Goal: Book appointment/travel/reservation

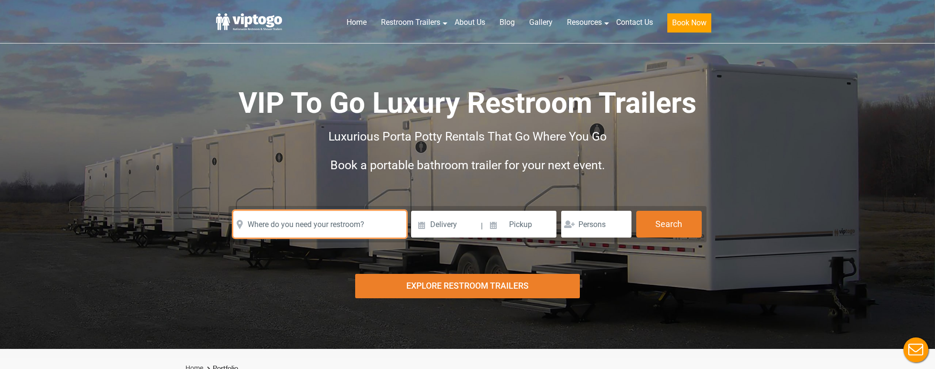
click at [364, 224] on input "text" at bounding box center [319, 224] width 173 height 27
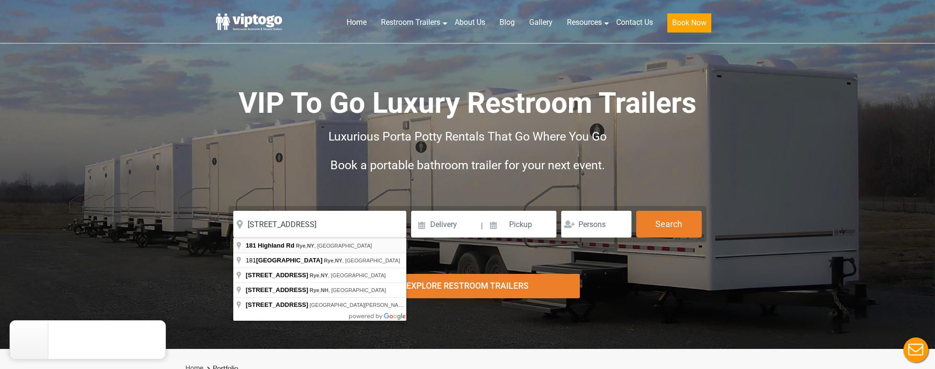
type input "[STREET_ADDRESS]"
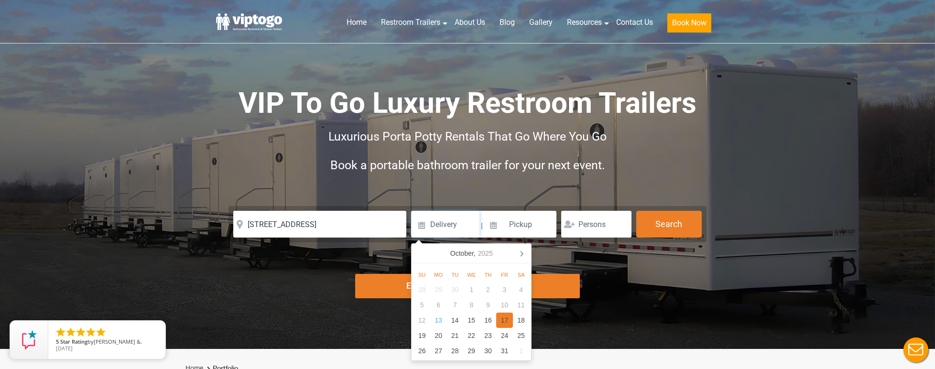
click at [498, 320] on div "17" at bounding box center [504, 320] width 17 height 15
type input "[DATE]"
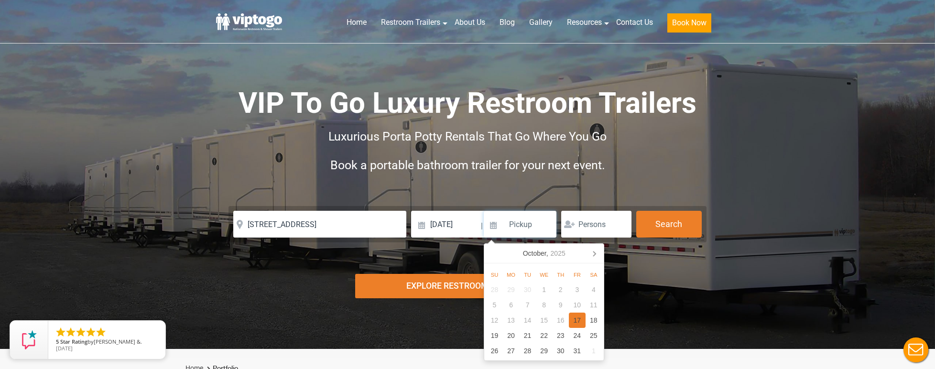
click at [573, 320] on div "17" at bounding box center [577, 320] width 17 height 15
type input "[DATE]"
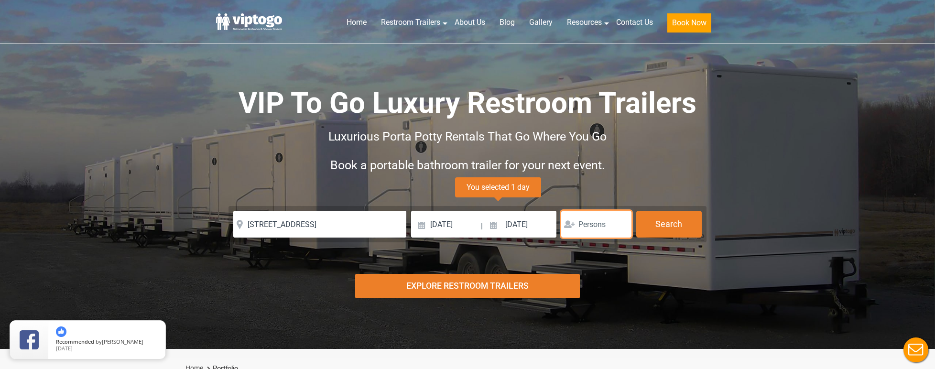
click at [615, 221] on input "number" at bounding box center [596, 224] width 70 height 27
click at [618, 222] on input "1" at bounding box center [596, 224] width 70 height 27
click at [618, 222] on input "2" at bounding box center [596, 224] width 70 height 27
click at [618, 222] on input "3" at bounding box center [596, 224] width 70 height 27
click at [618, 222] on input "4" at bounding box center [596, 224] width 70 height 27
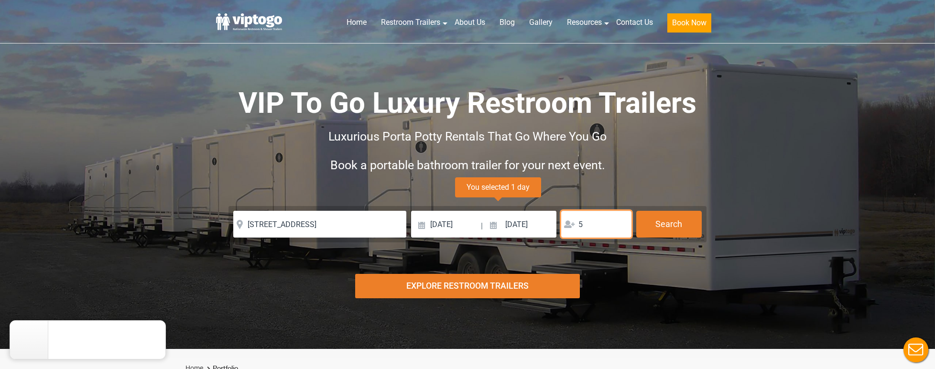
click at [618, 222] on input "5" at bounding box center [596, 224] width 70 height 27
click at [618, 222] on input "6" at bounding box center [596, 224] width 70 height 27
click at [618, 222] on input "7" at bounding box center [596, 224] width 70 height 27
click at [618, 222] on input "8" at bounding box center [596, 224] width 70 height 27
click at [618, 222] on input "9" at bounding box center [596, 224] width 70 height 27
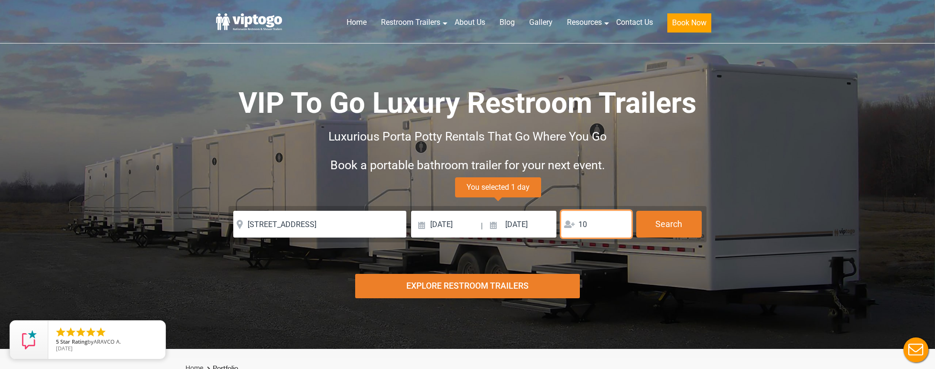
click at [618, 222] on input "10" at bounding box center [596, 224] width 70 height 27
click at [618, 222] on input "11" at bounding box center [596, 224] width 70 height 27
click at [618, 222] on input "12" at bounding box center [596, 224] width 70 height 27
click at [618, 222] on input "13" at bounding box center [596, 224] width 70 height 27
click at [618, 222] on input "14" at bounding box center [596, 224] width 70 height 27
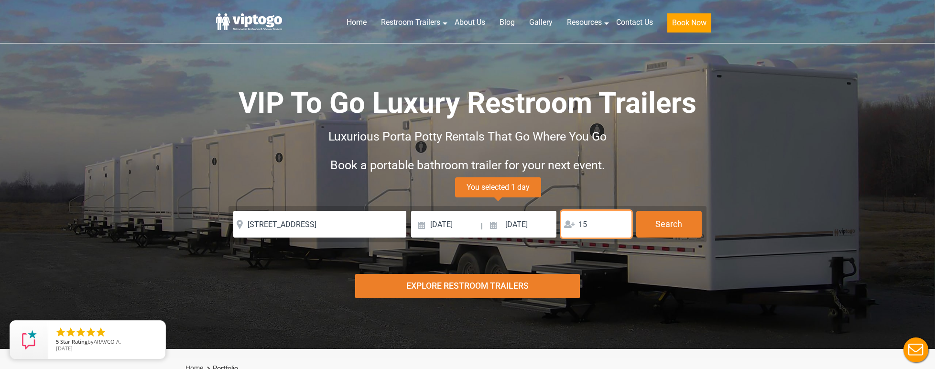
click at [618, 222] on input "15" at bounding box center [596, 224] width 70 height 27
click at [618, 222] on input "16" at bounding box center [596, 224] width 70 height 27
click at [618, 222] on input "17" at bounding box center [596, 224] width 70 height 27
click at [618, 222] on input "18" at bounding box center [596, 224] width 70 height 27
click at [618, 222] on input "19" at bounding box center [596, 224] width 70 height 27
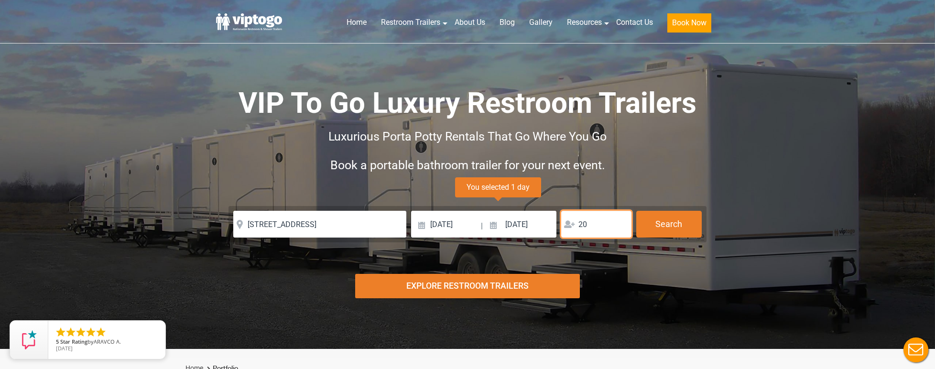
click at [618, 222] on input "20" at bounding box center [596, 224] width 70 height 27
click at [618, 222] on input "21" at bounding box center [596, 224] width 70 height 27
click at [618, 222] on input "22" at bounding box center [596, 224] width 70 height 27
click at [618, 222] on input "23" at bounding box center [596, 224] width 70 height 27
click at [618, 222] on input "24" at bounding box center [596, 224] width 70 height 27
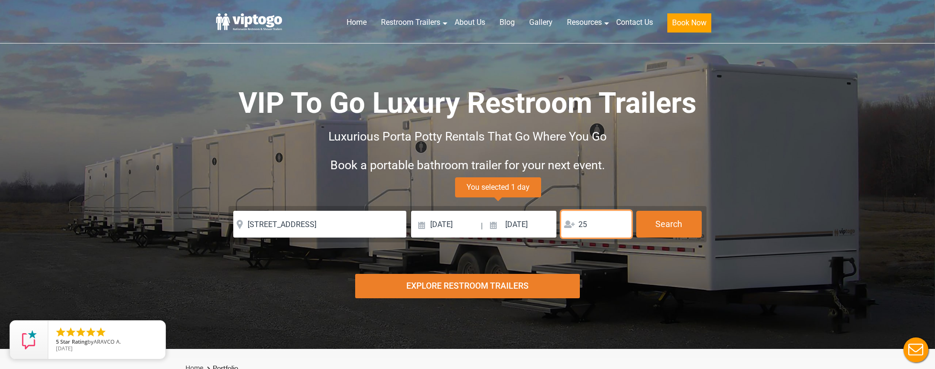
type input "25"
click at [618, 222] on input "25" at bounding box center [596, 224] width 70 height 27
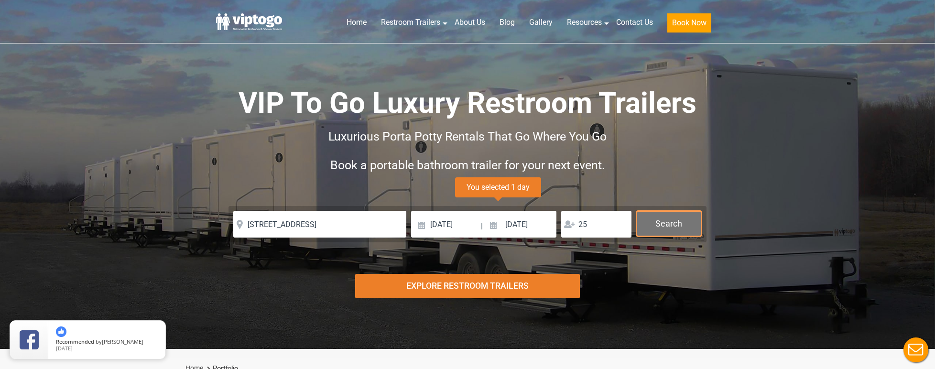
click at [674, 225] on button "Search" at bounding box center [670, 224] width 66 height 26
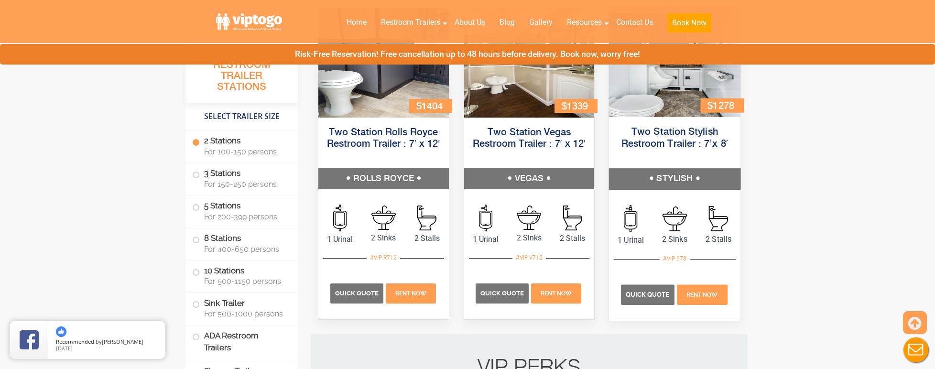
scroll to position [503, 0]
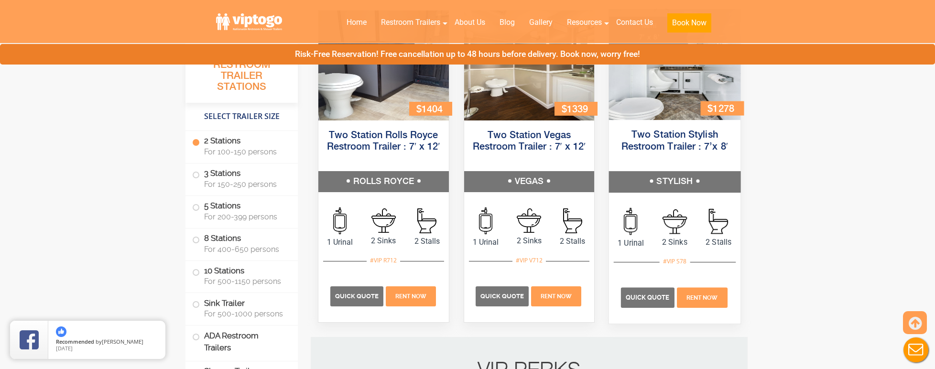
click at [668, 185] on h5 "STYLISH" at bounding box center [675, 181] width 132 height 21
click at [646, 295] on span "Quick Quote" at bounding box center [648, 297] width 44 height 7
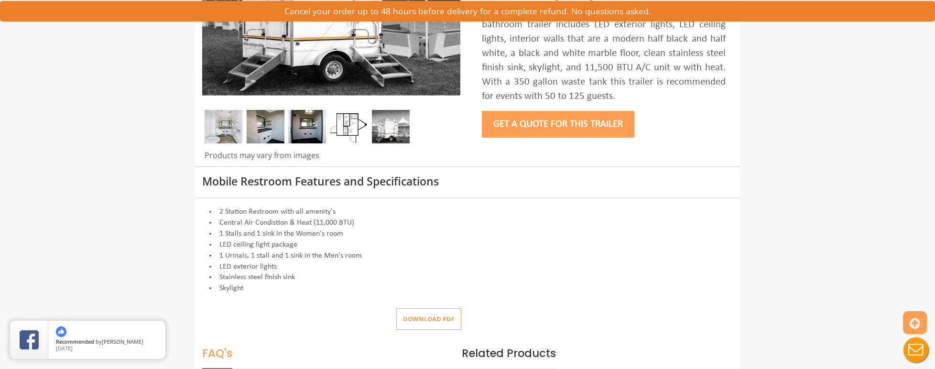
scroll to position [226, 0]
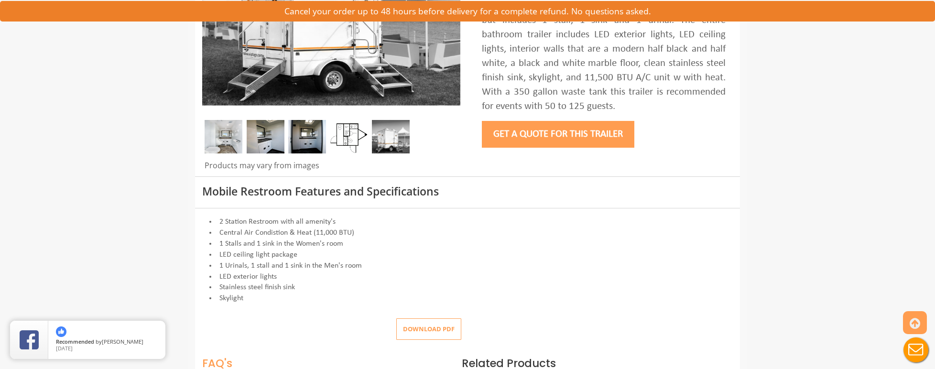
click at [387, 131] on img at bounding box center [391, 136] width 38 height 33
click at [256, 143] on img at bounding box center [266, 136] width 38 height 33
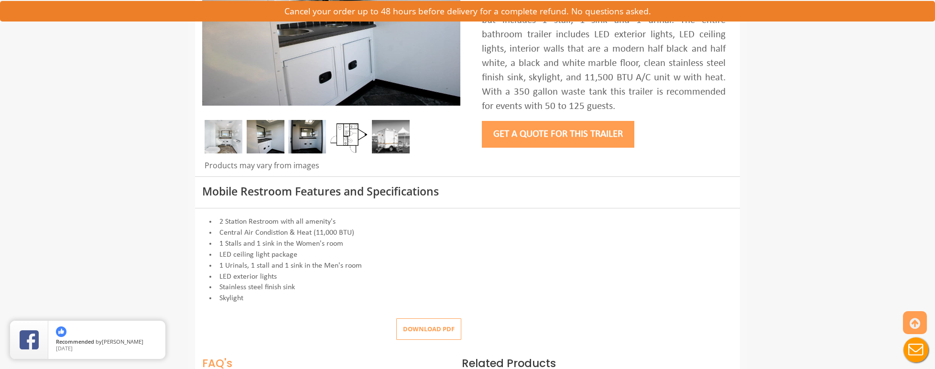
click at [231, 144] on img at bounding box center [224, 136] width 38 height 33
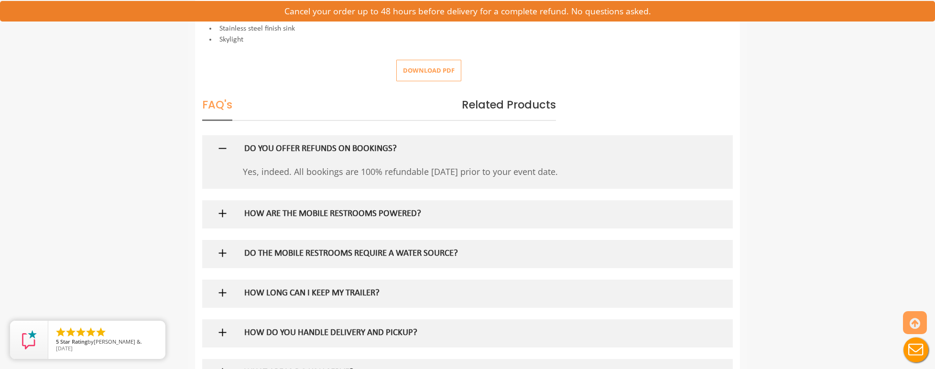
scroll to position [488, 0]
